Goal: Task Accomplishment & Management: Use online tool/utility

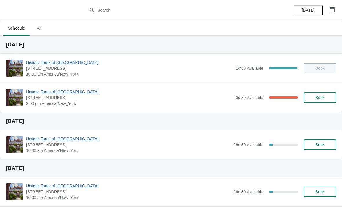
click at [55, 90] on span "Historic Tours of [GEOGRAPHIC_DATA]" at bounding box center [129, 92] width 207 height 6
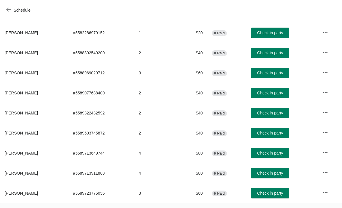
scroll to position [93, 0]
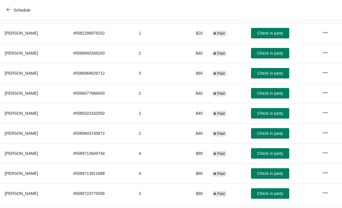
click at [268, 97] on button "Check in party" at bounding box center [270, 93] width 38 height 10
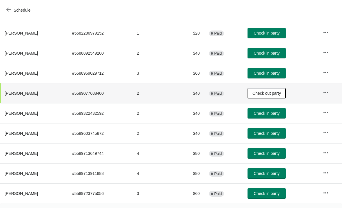
click at [273, 95] on span "Check out party" at bounding box center [267, 93] width 28 height 5
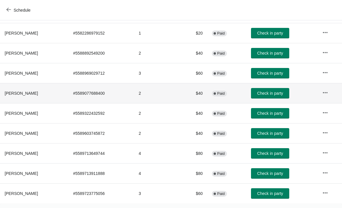
click at [271, 114] on span "Check in party" at bounding box center [270, 113] width 26 height 5
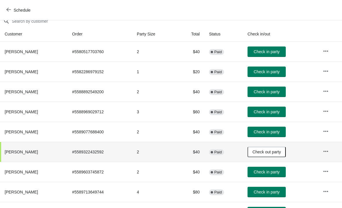
scroll to position [54, 0]
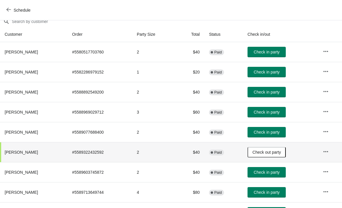
click at [272, 52] on span "Check in party" at bounding box center [267, 52] width 26 height 5
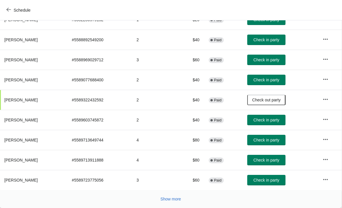
scroll to position [106, 0]
click at [173, 200] on span "Show more" at bounding box center [171, 198] width 21 height 5
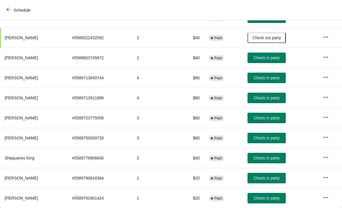
scroll to position [169, 0]
click at [270, 118] on span "Check in party" at bounding box center [267, 117] width 26 height 5
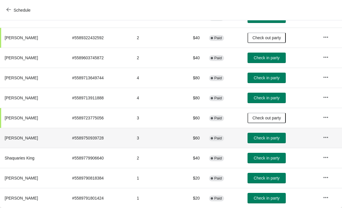
click at [297, 134] on td "Check in party" at bounding box center [280, 138] width 75 height 20
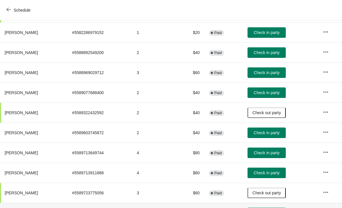
scroll to position [93, 0]
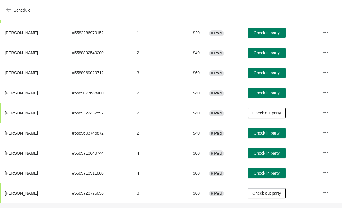
click at [265, 95] on span "Check in party" at bounding box center [267, 93] width 26 height 5
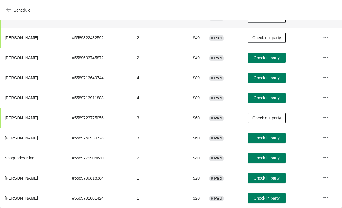
scroll to position [169, 0]
click at [269, 177] on span "Check in party" at bounding box center [267, 178] width 26 height 5
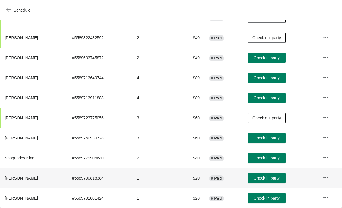
click at [274, 198] on span "Check in party" at bounding box center [267, 198] width 26 height 5
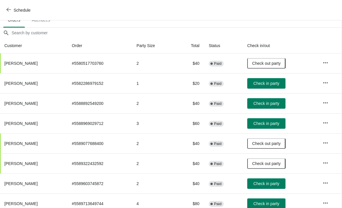
scroll to position [43, 0]
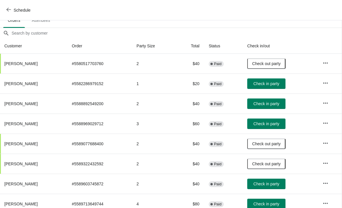
click at [275, 106] on span "Check in party" at bounding box center [267, 103] width 26 height 5
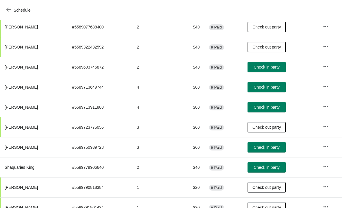
scroll to position [160, 0]
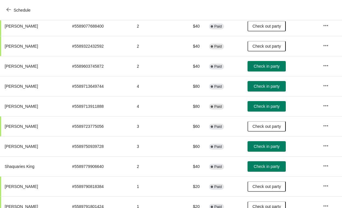
click at [273, 145] on span "Check in party" at bounding box center [267, 146] width 26 height 5
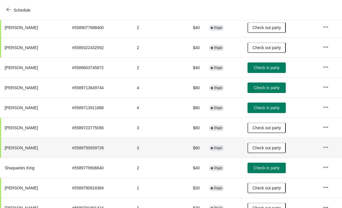
scroll to position [159, 0]
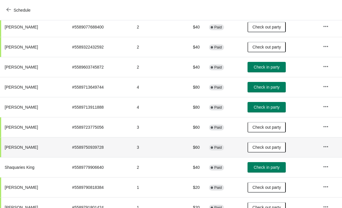
click at [272, 105] on span "Check in party" at bounding box center [267, 107] width 26 height 5
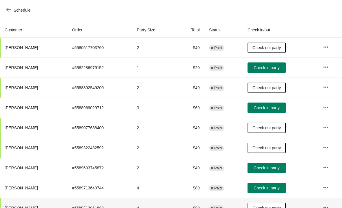
scroll to position [66, 0]
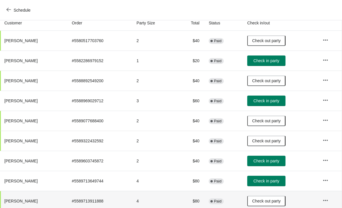
click at [260, 62] on span "Check in party" at bounding box center [267, 60] width 26 height 5
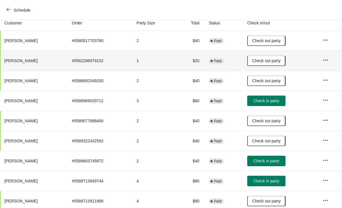
click at [342, 164] on td at bounding box center [330, 161] width 24 height 20
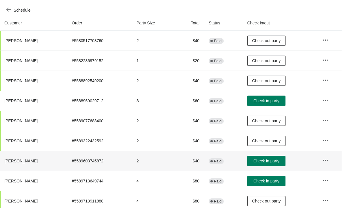
click at [272, 165] on button "Check in party" at bounding box center [266, 161] width 38 height 10
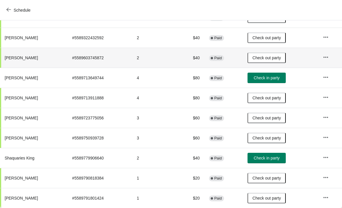
scroll to position [169, 0]
click at [270, 76] on span "Check in party" at bounding box center [267, 77] width 26 height 5
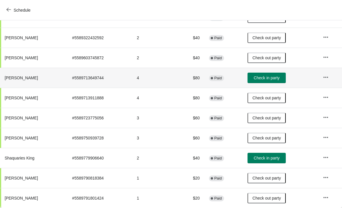
click at [274, 77] on span "Check in party" at bounding box center [267, 77] width 26 height 5
click at [8, 14] on button "Schedule" at bounding box center [19, 10] width 32 height 10
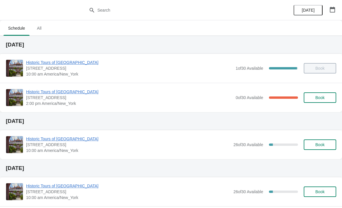
click at [79, 55] on div "Historic Tours of [GEOGRAPHIC_DATA] [STREET_ADDRESS][PERSON_NAME] 10:00 am Amer…" at bounding box center [171, 68] width 342 height 29
click at [35, 91] on span "Historic Tours of [GEOGRAPHIC_DATA]" at bounding box center [129, 92] width 207 height 6
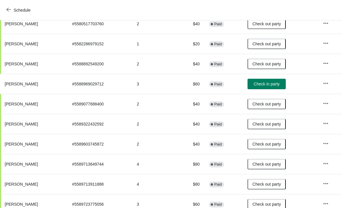
scroll to position [82, 0]
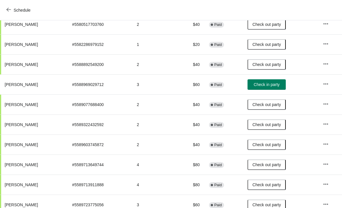
click at [278, 87] on button "Check in party" at bounding box center [267, 84] width 38 height 10
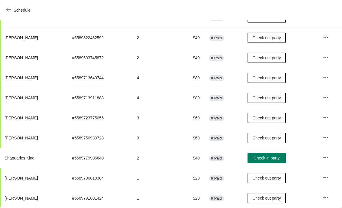
scroll to position [169, 0]
click at [264, 159] on span "Check in party" at bounding box center [267, 158] width 26 height 5
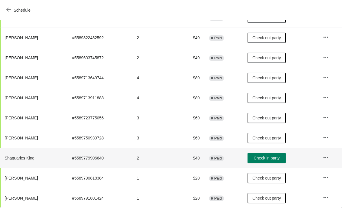
click at [259, 156] on span "Check in party" at bounding box center [267, 158] width 26 height 5
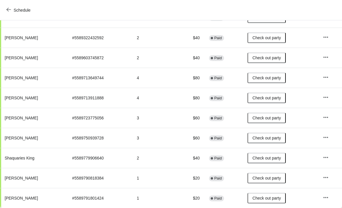
click at [8, 5] on button "Schedule" at bounding box center [19, 10] width 32 height 10
